Goal: Task Accomplishment & Management: Use online tool/utility

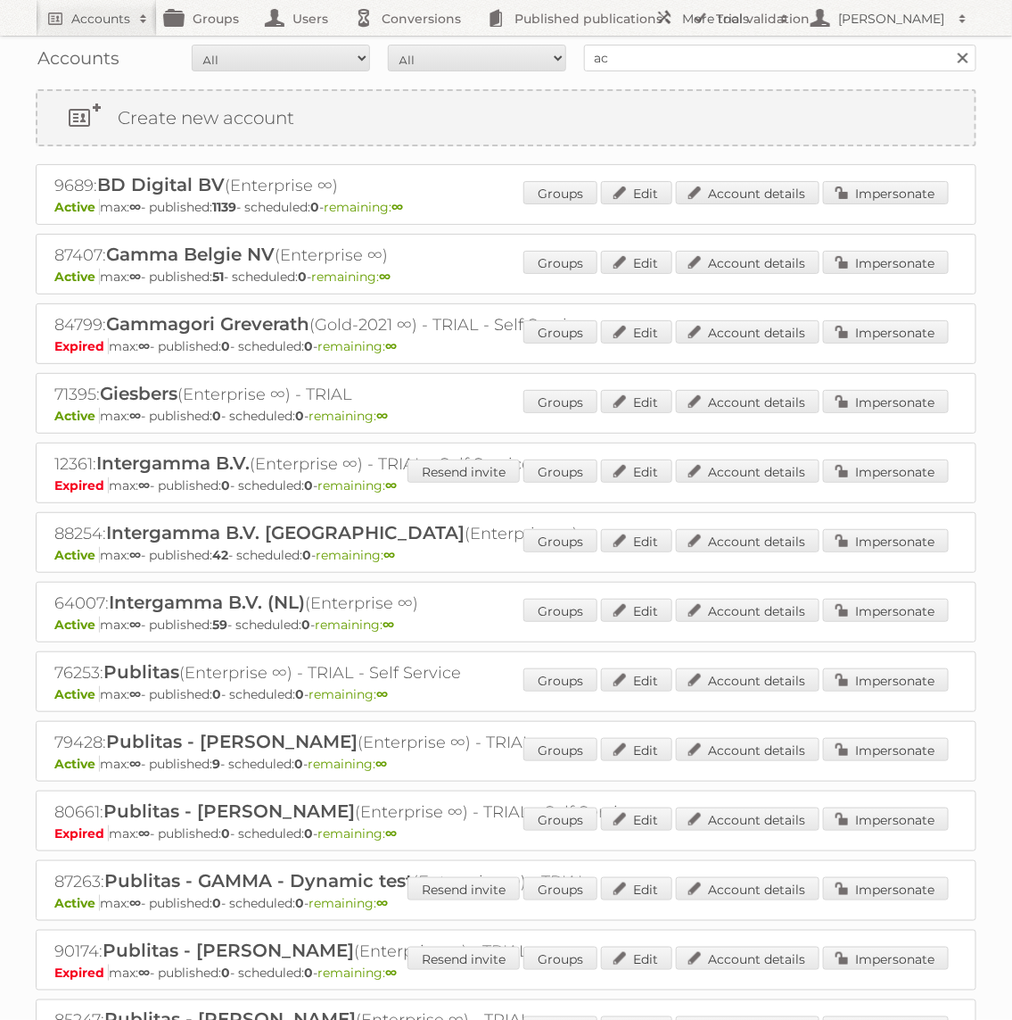
type input "Action"
click at [949, 45] on input "Search" at bounding box center [962, 58] width 27 height 27
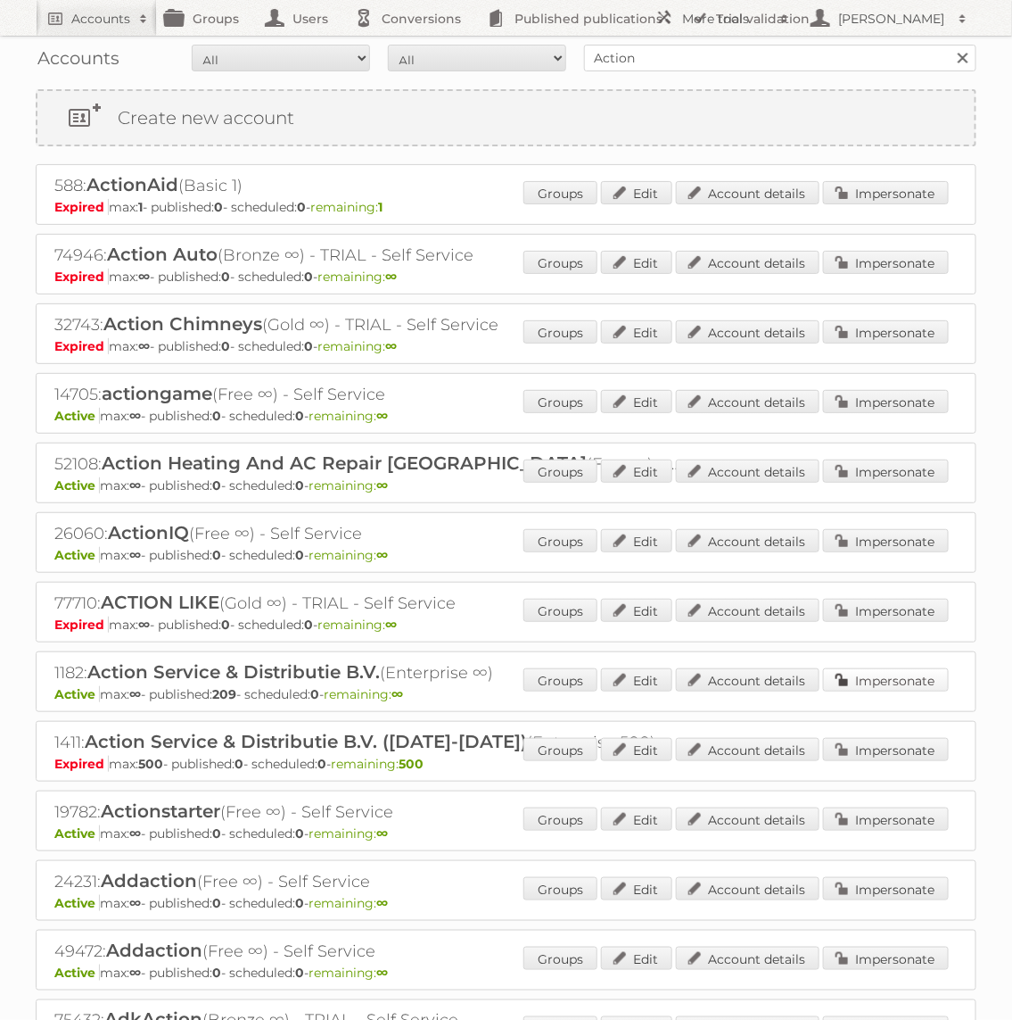
click at [918, 673] on link "Impersonate" at bounding box center [886, 679] width 126 height 23
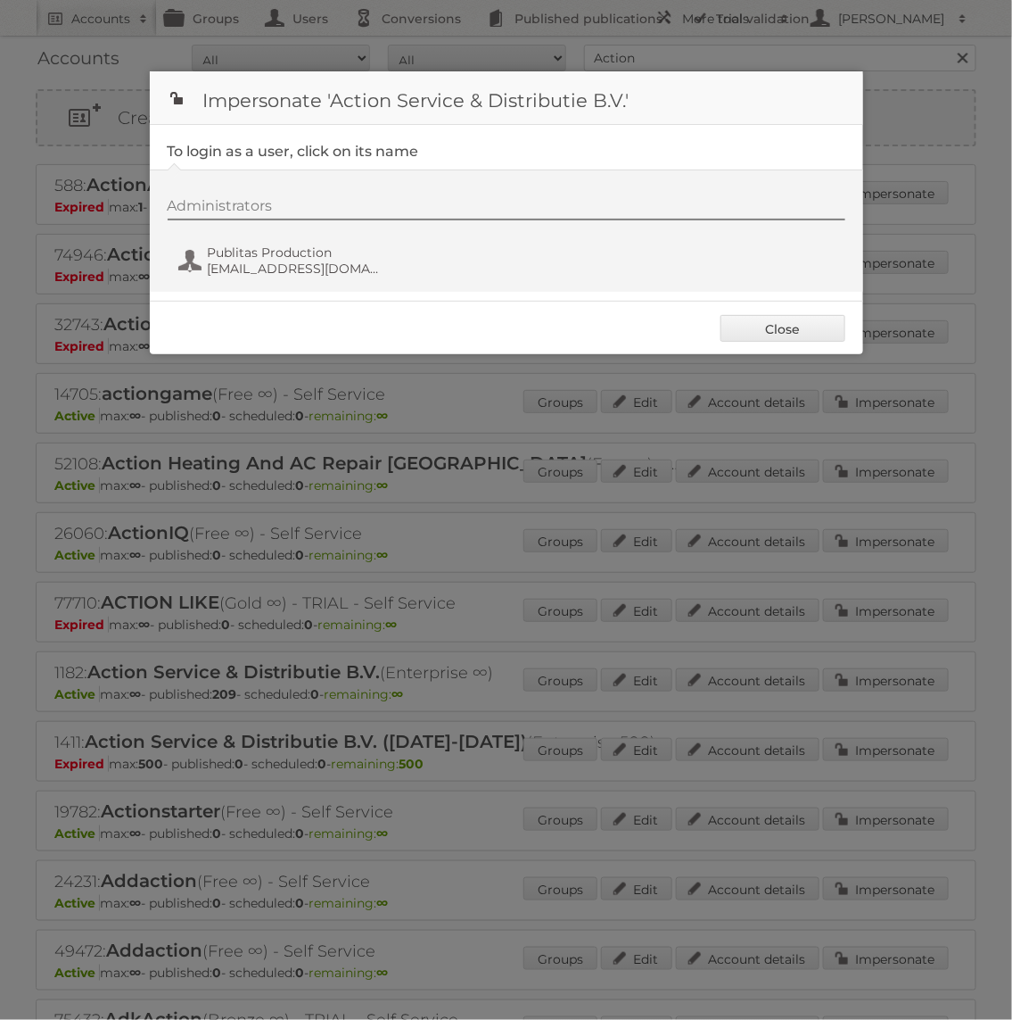
click at [267, 235] on div "Administrators Publitas Production [EMAIL_ADDRESS][DOMAIN_NAME]" at bounding box center [516, 240] width 696 height 86
click at [267, 245] on span "Publitas Production" at bounding box center [294, 252] width 173 height 16
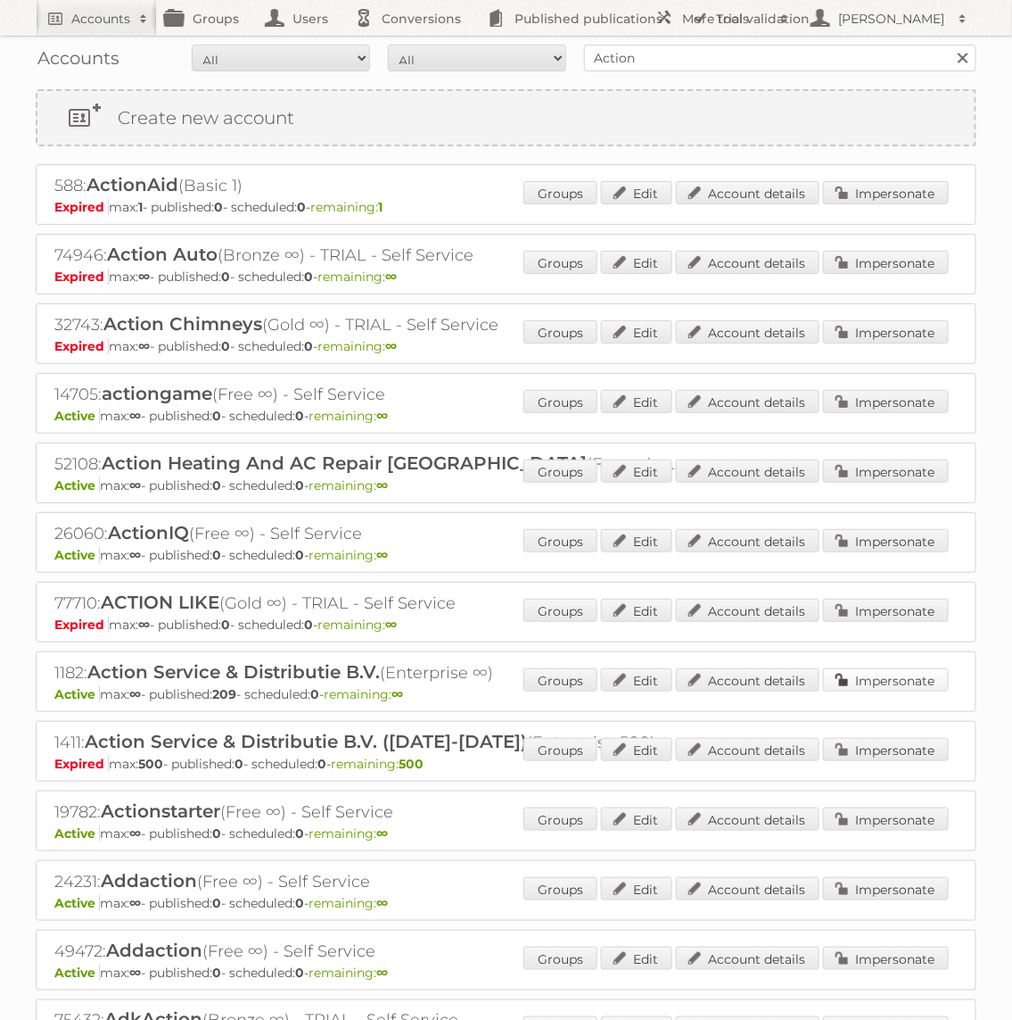
click at [906, 683] on link "Impersonate" at bounding box center [886, 679] width 126 height 23
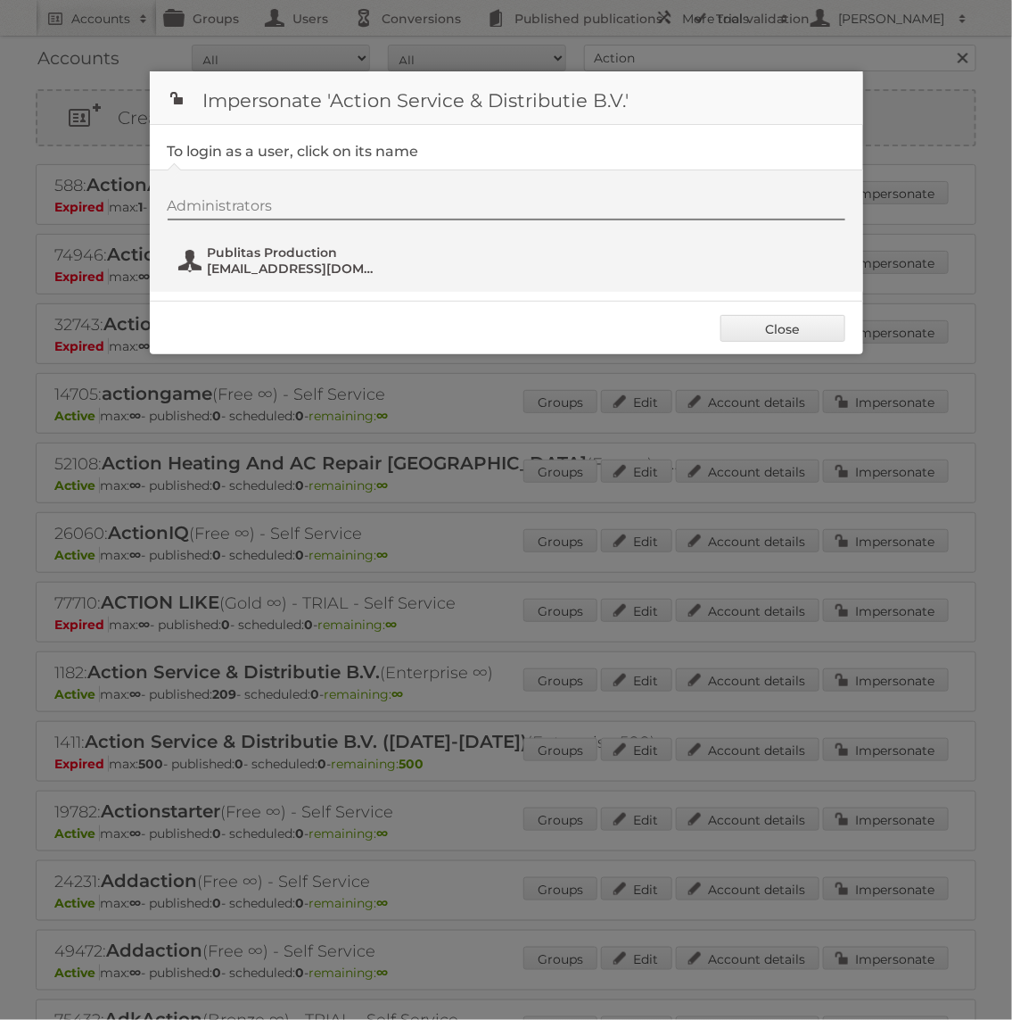
click at [278, 267] on span "[EMAIL_ADDRESS][DOMAIN_NAME]" at bounding box center [294, 268] width 173 height 16
